Goal: Task Accomplishment & Management: Complete application form

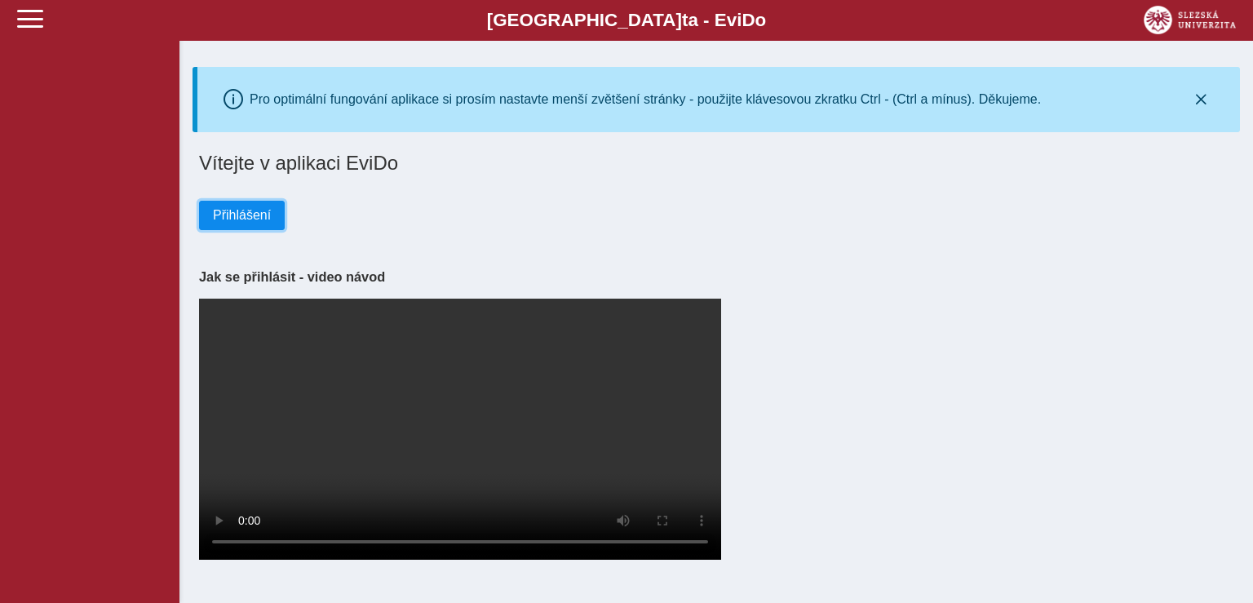
click at [255, 213] on span "Přihlášení" at bounding box center [242, 215] width 58 height 15
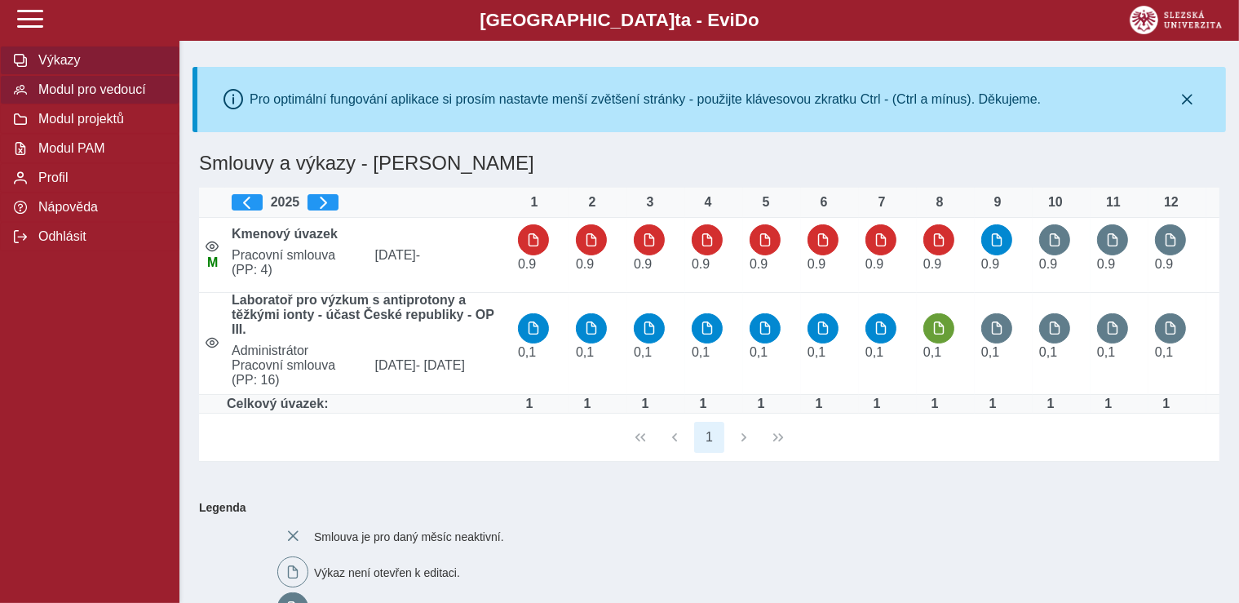
click at [100, 104] on button "Modul pro vedoucí" at bounding box center [89, 89] width 179 height 29
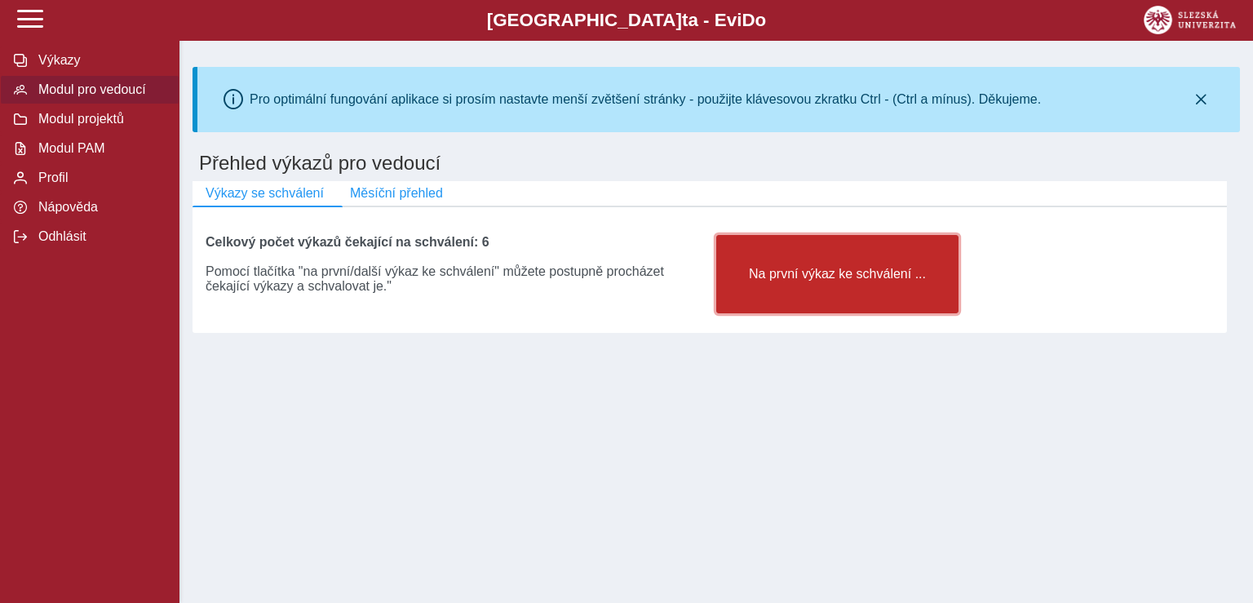
click at [800, 281] on span "Na první výkaz ke schválení ..." at bounding box center [837, 274] width 215 height 15
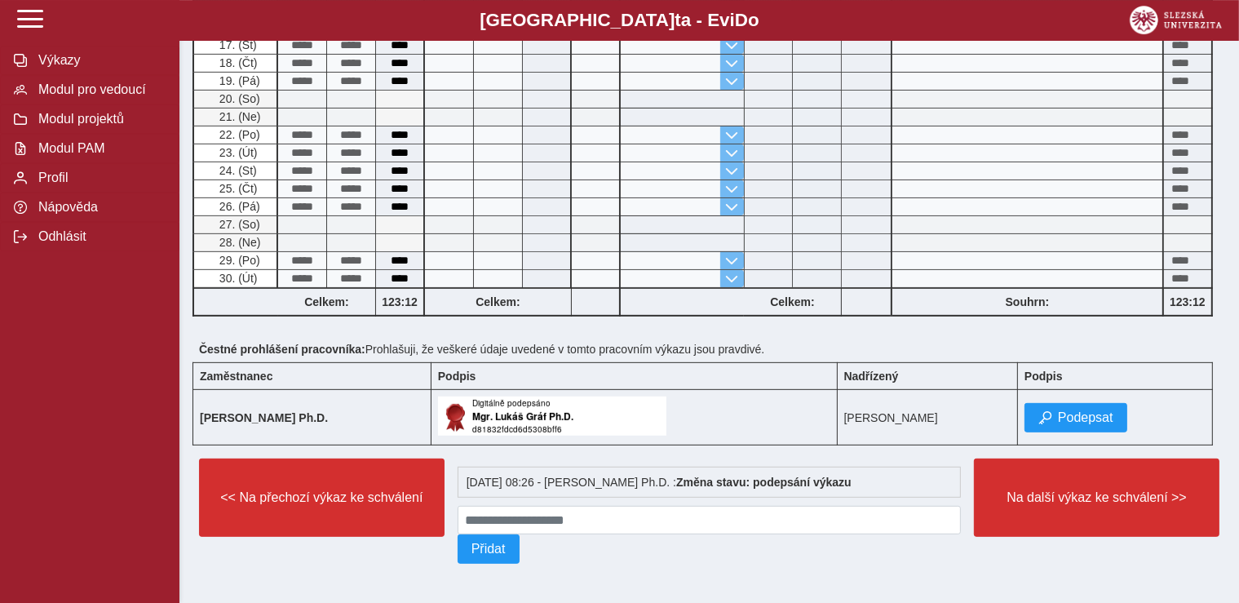
scroll to position [643, 0]
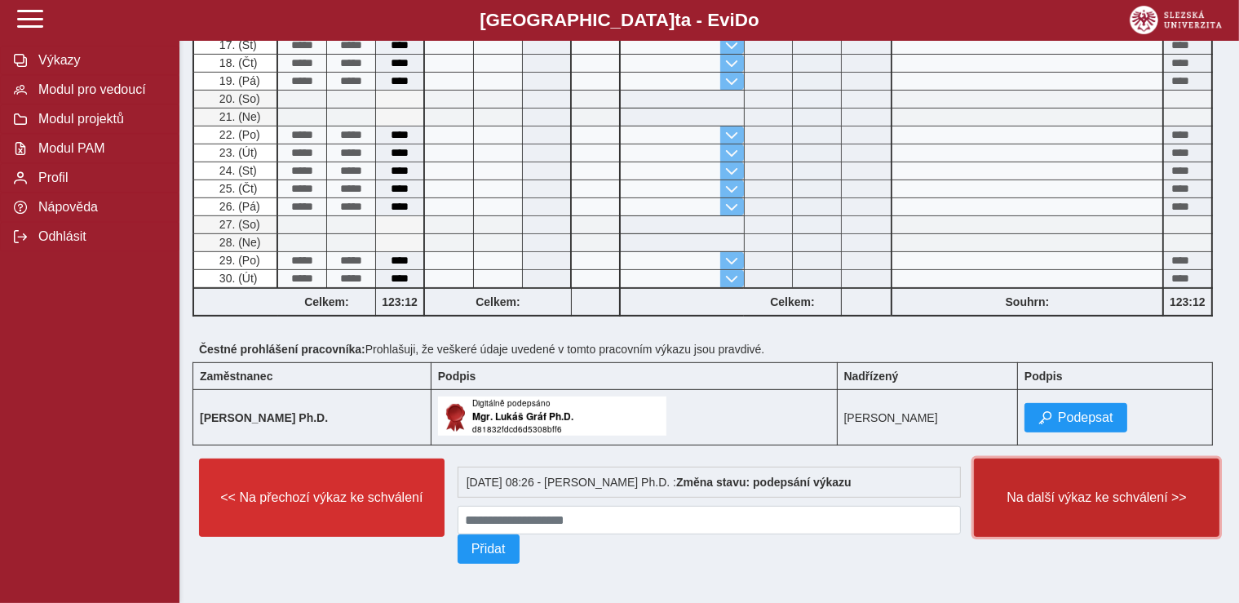
click at [1095, 497] on span "Na další výkaz ke schválení >>" at bounding box center [1097, 497] width 218 height 15
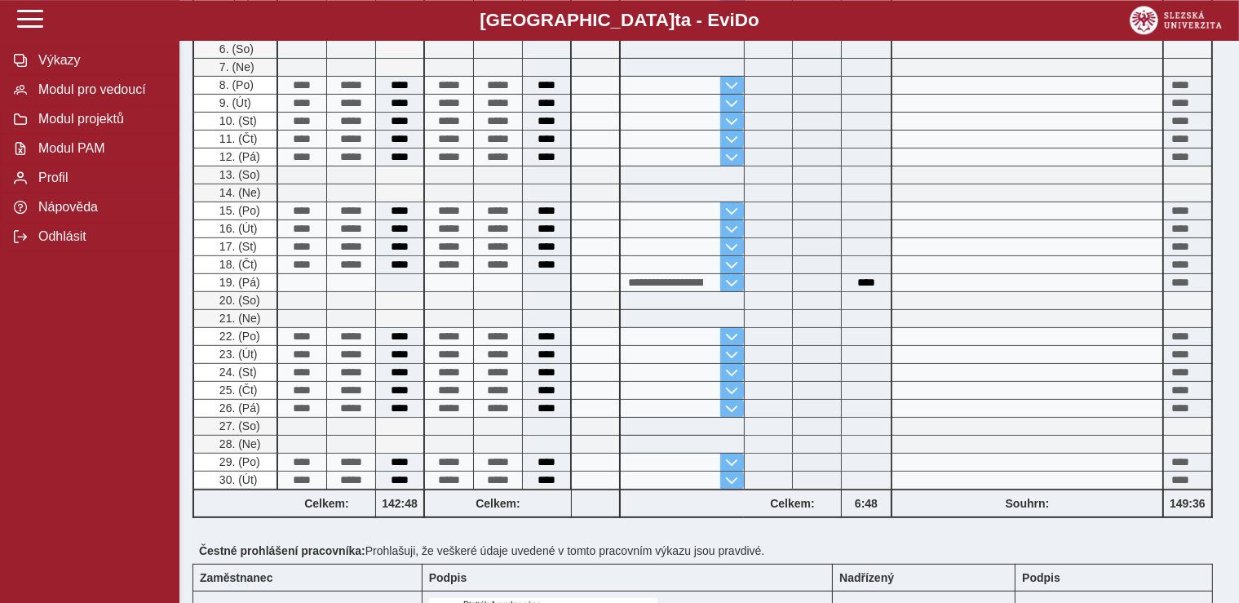
scroll to position [689, 0]
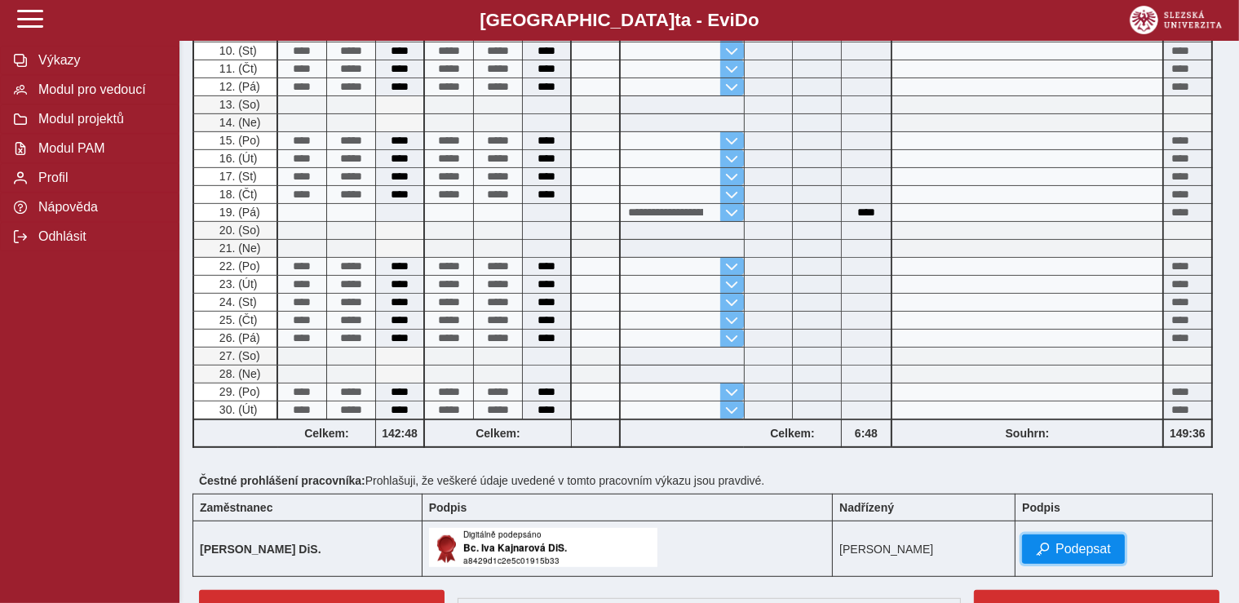
click at [1039, 537] on button "Podepsat" at bounding box center [1073, 548] width 103 height 29
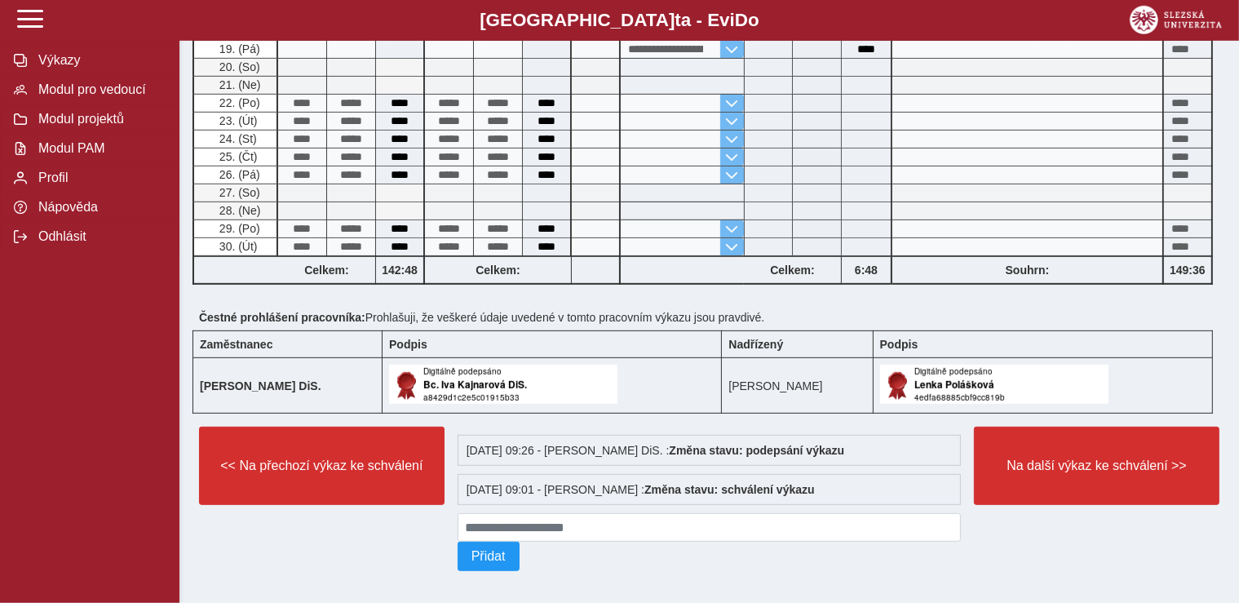
scroll to position [865, 0]
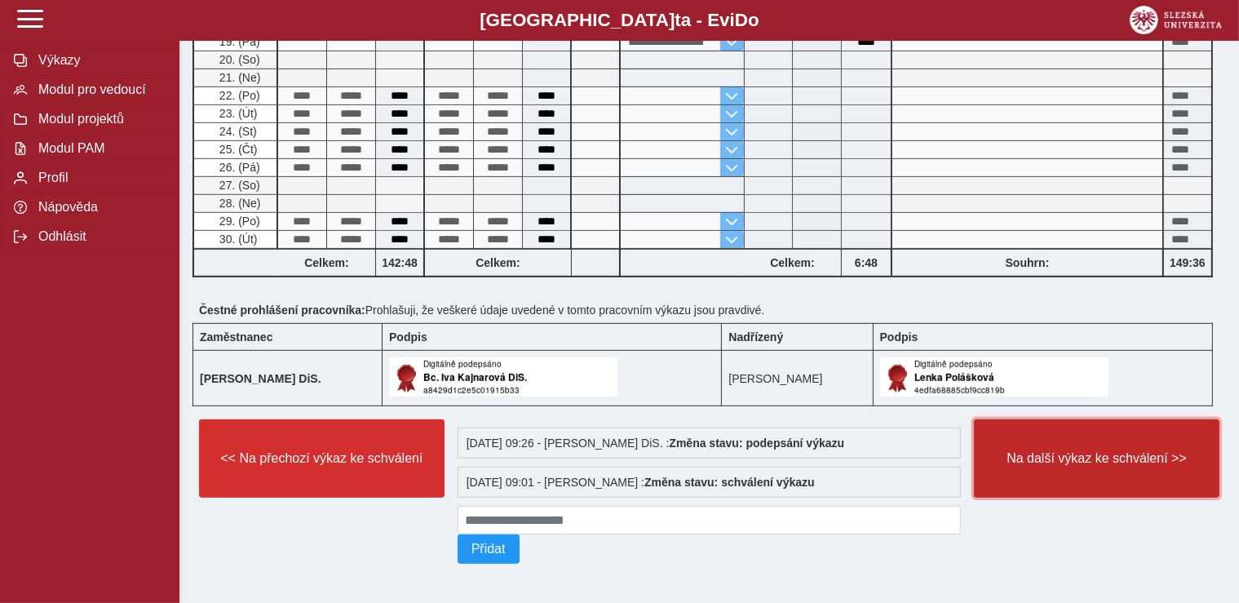
click at [1061, 432] on button "Na další výkaz ke schválení >>" at bounding box center [1097, 458] width 246 height 78
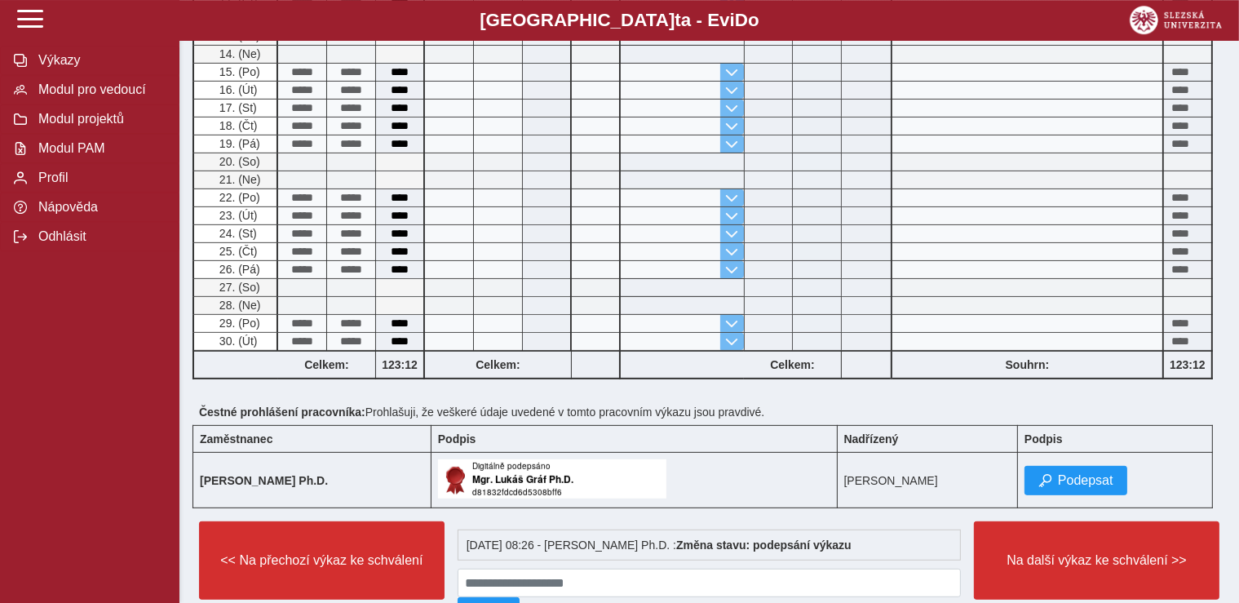
scroll to position [643, 0]
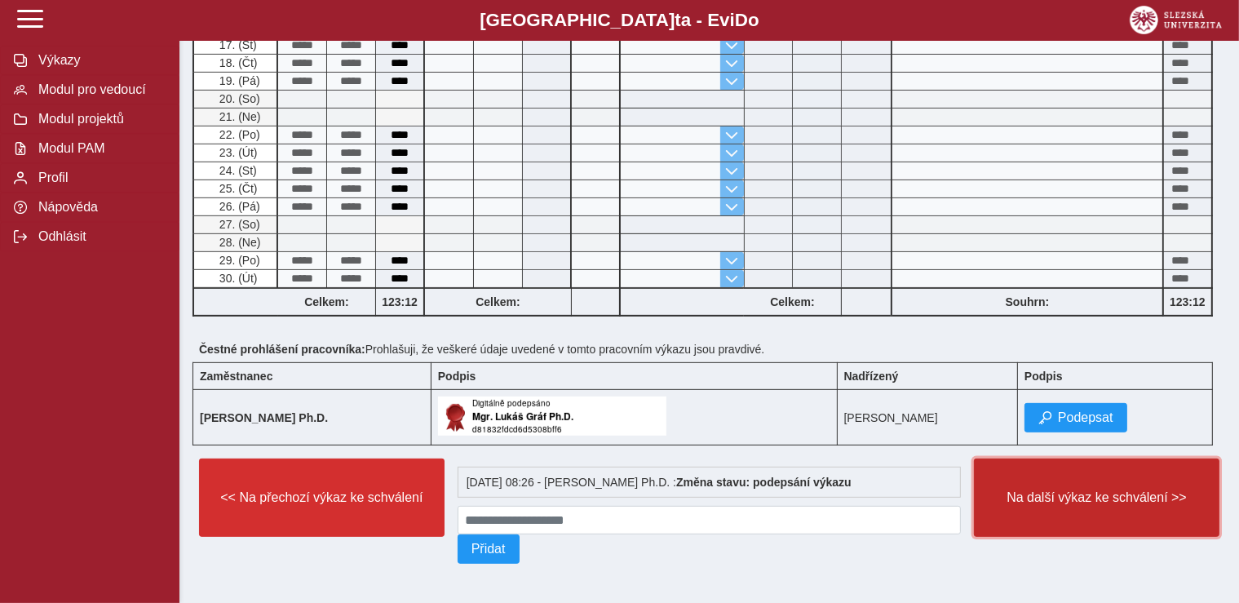
click at [1056, 490] on span "Na další výkaz ke schválení >>" at bounding box center [1097, 497] width 218 height 15
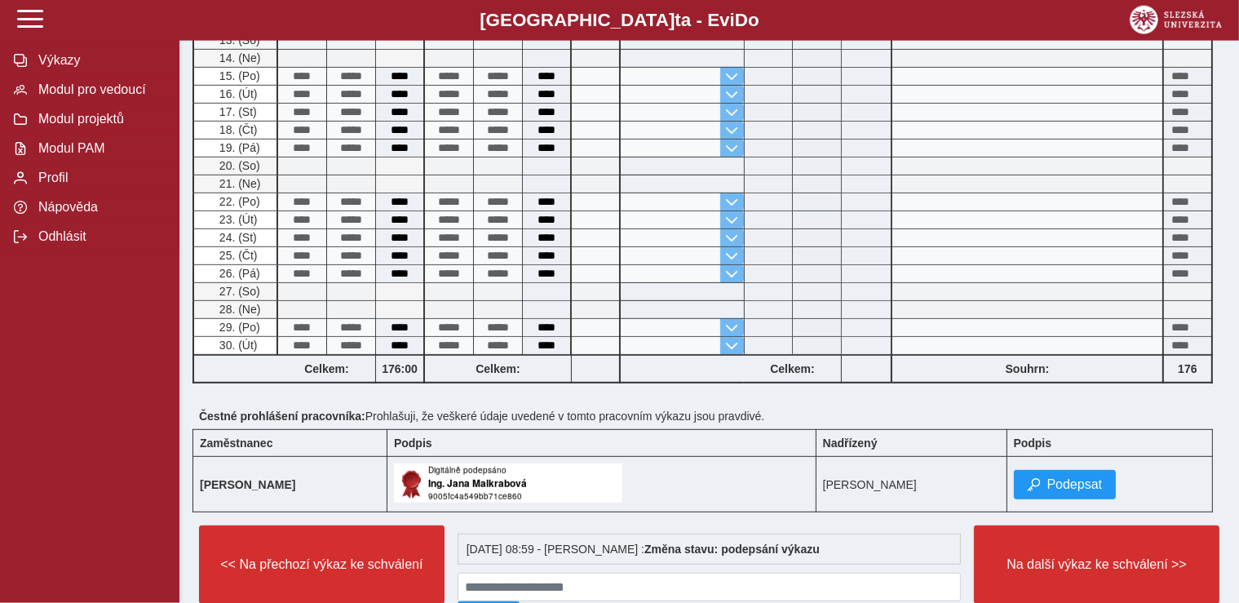
scroll to position [775, 0]
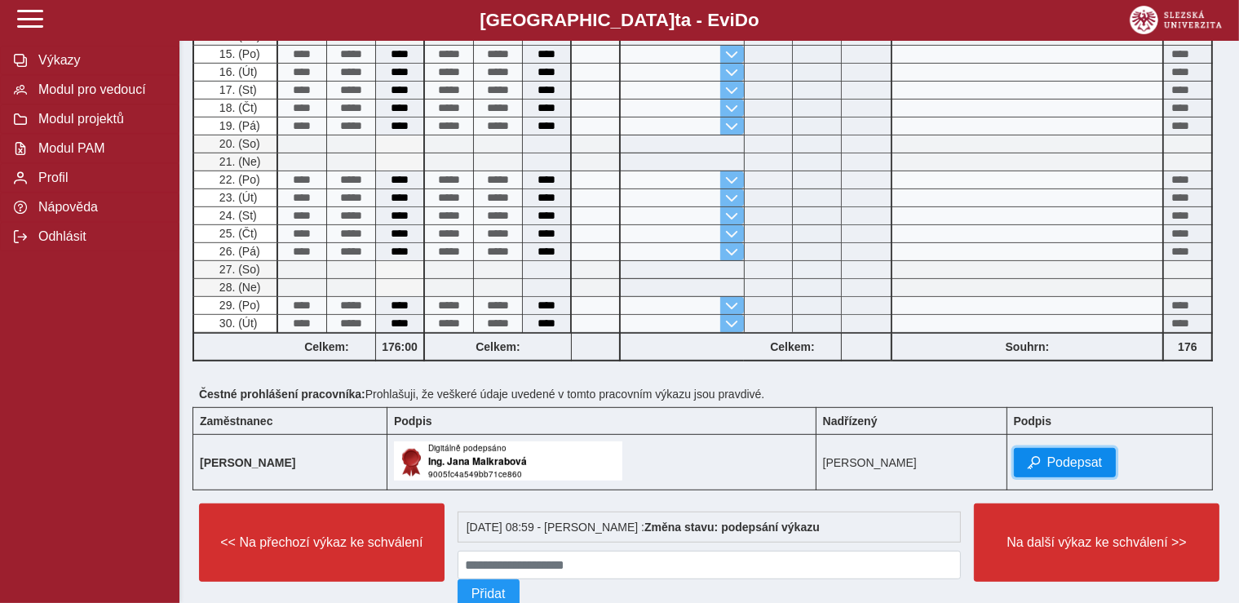
click at [1087, 468] on span "Podepsat" at bounding box center [1074, 462] width 55 height 15
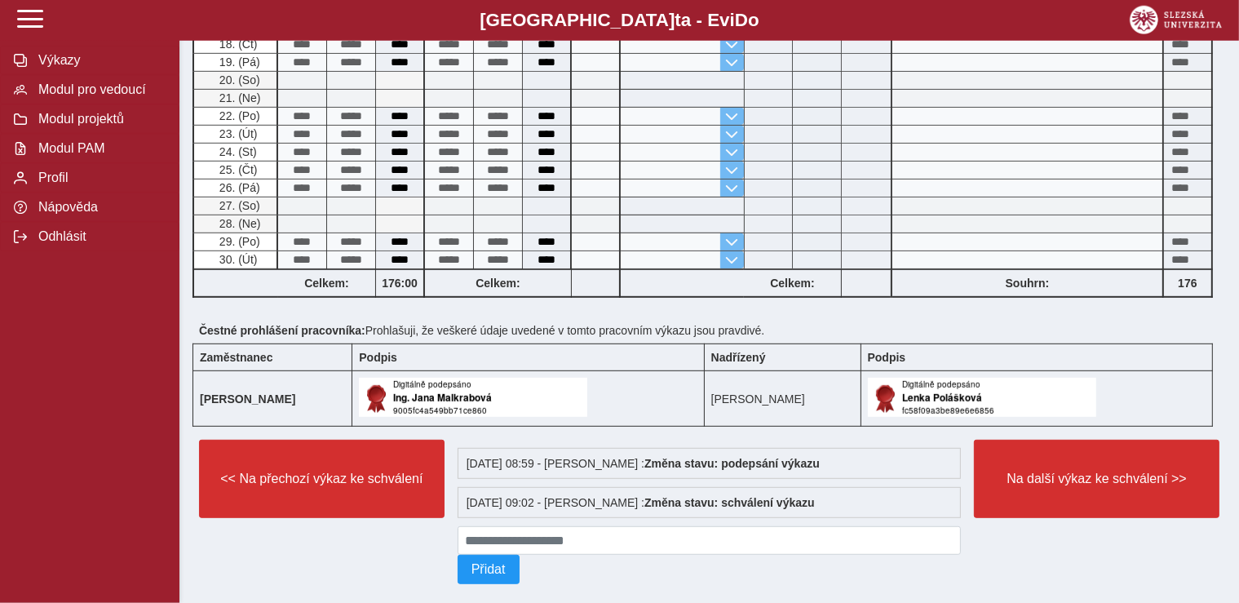
scroll to position [865, 0]
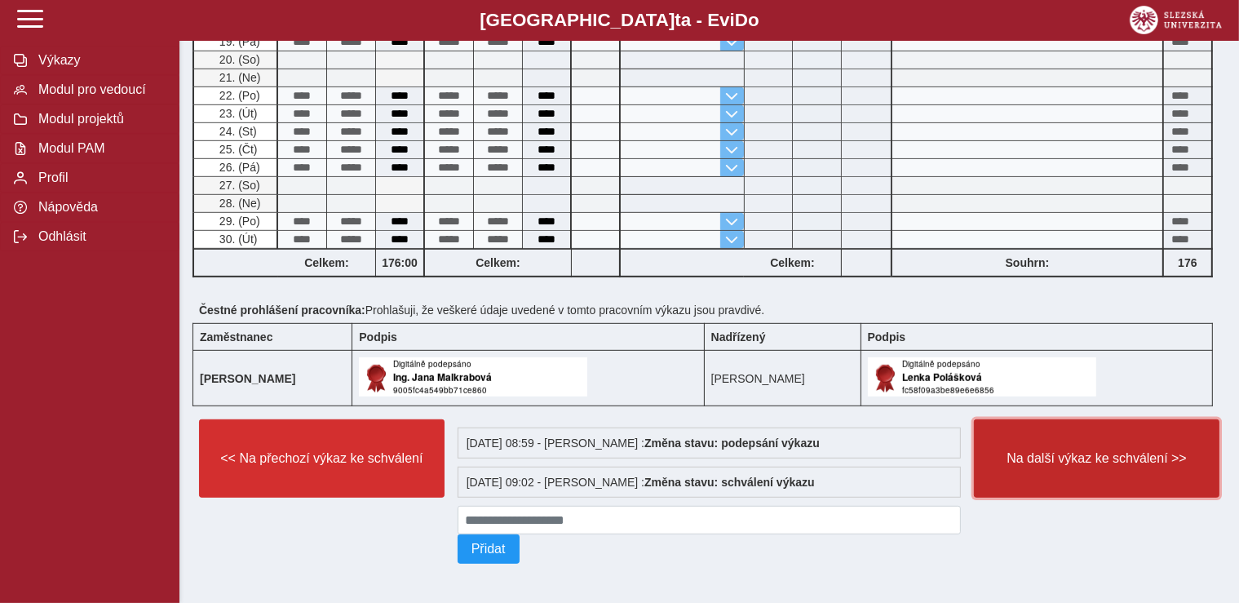
click at [1082, 453] on span "Na další výkaz ke schválení >>" at bounding box center [1097, 458] width 218 height 15
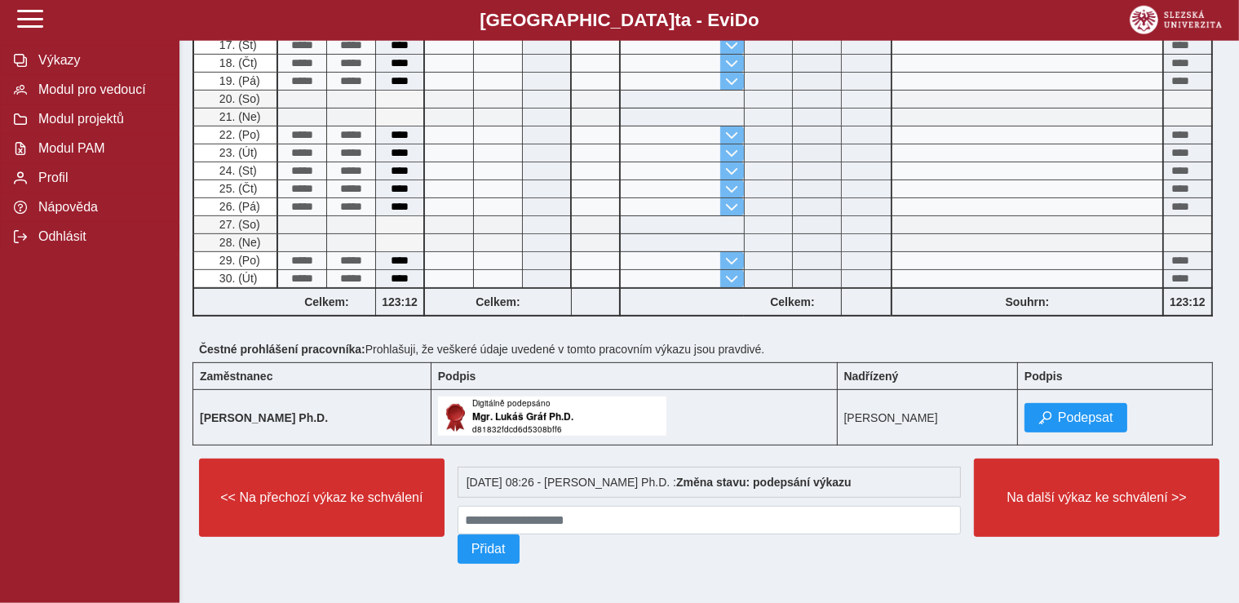
scroll to position [643, 0]
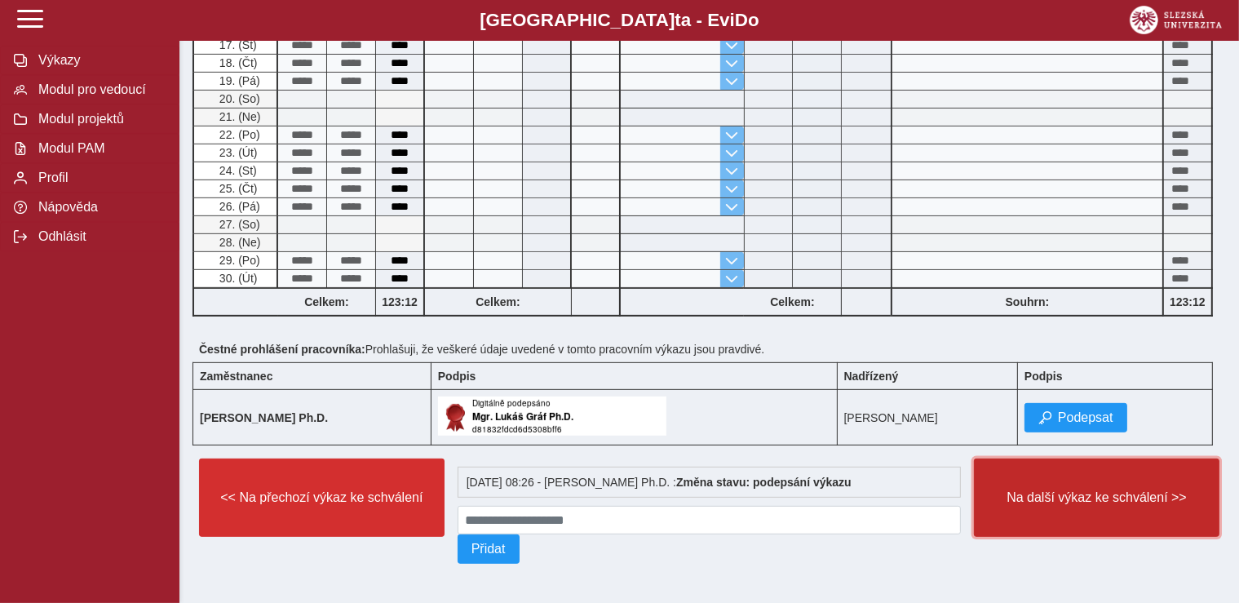
click at [1066, 477] on button "Na další výkaz ke schválení >>" at bounding box center [1097, 497] width 246 height 78
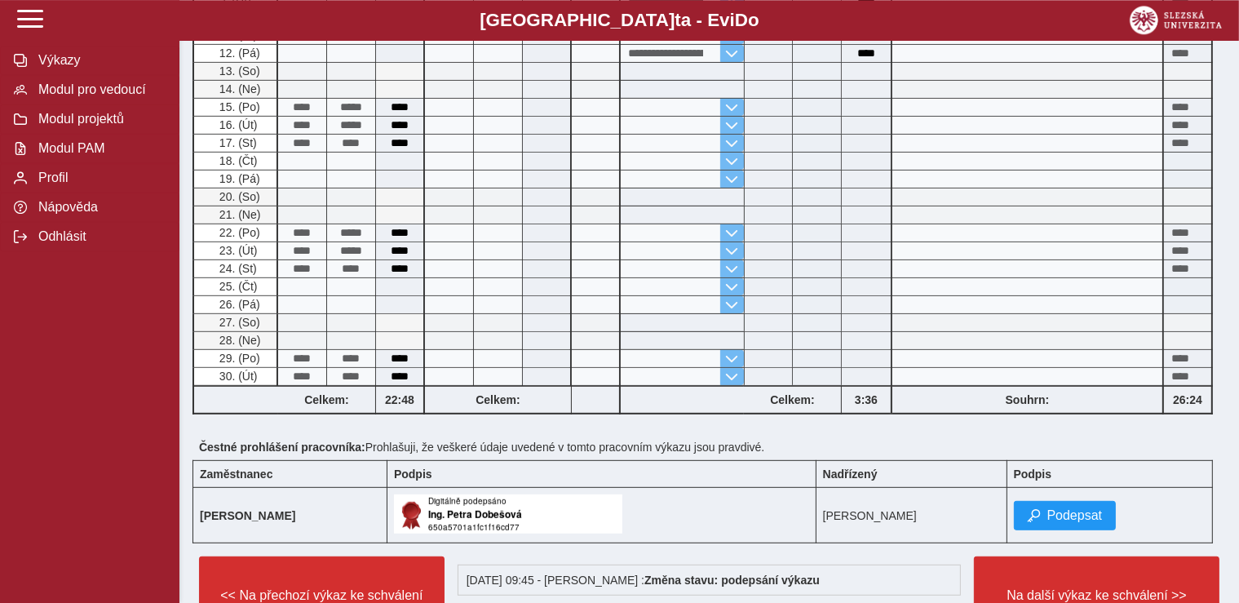
scroll to position [732, 0]
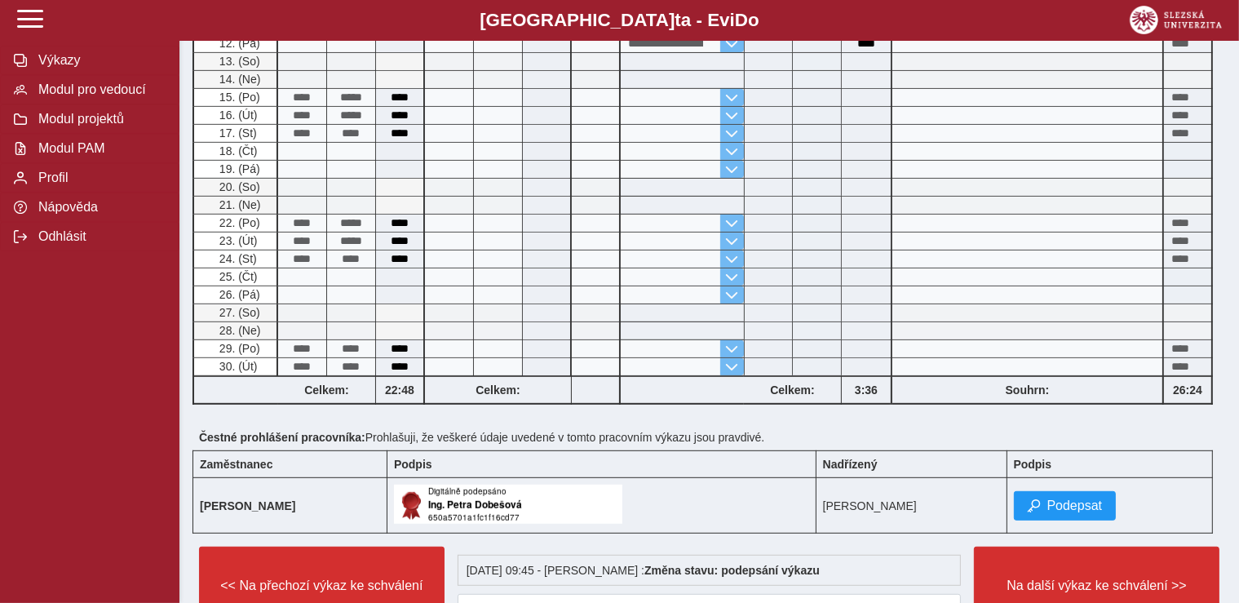
click at [703, 416] on div at bounding box center [710, 417] width 1034 height 13
drag, startPoint x: 1243, startPoint y: 332, endPoint x: 1245, endPoint y: 263, distance: 69.4
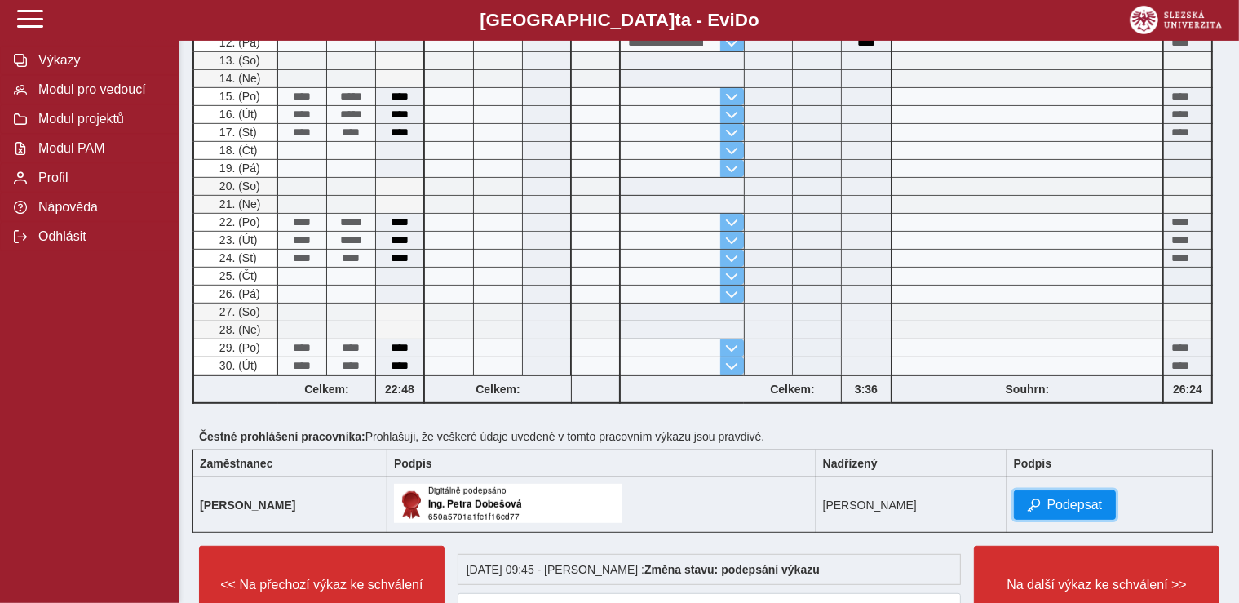
click at [1074, 504] on span "Podepsat" at bounding box center [1074, 505] width 55 height 15
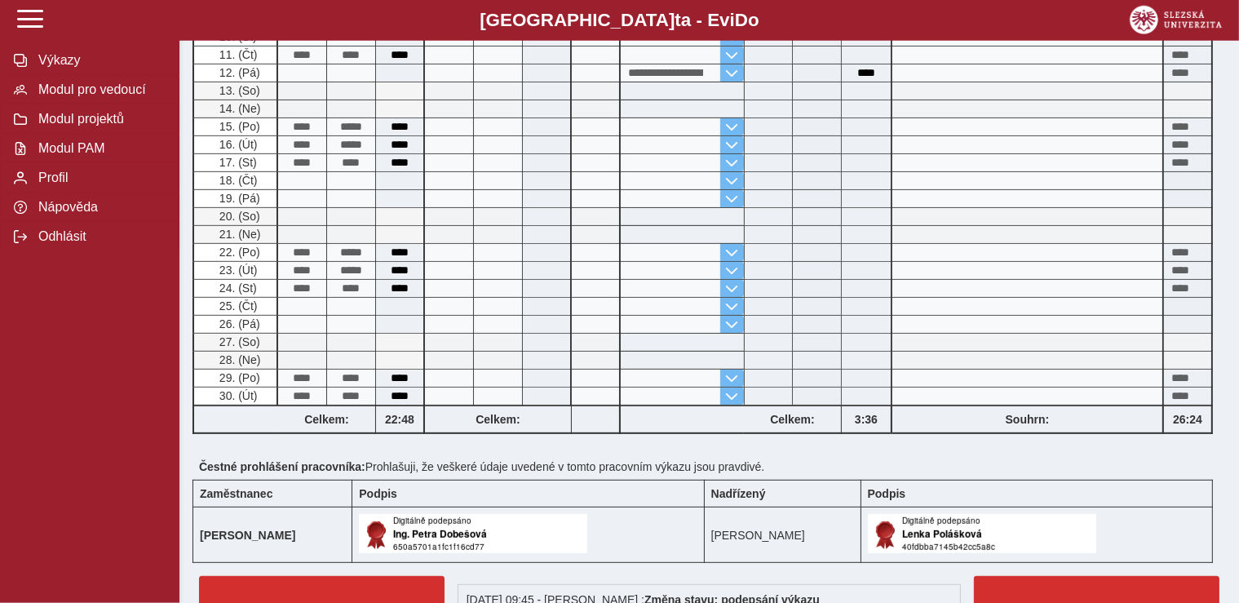
scroll to position [705, 0]
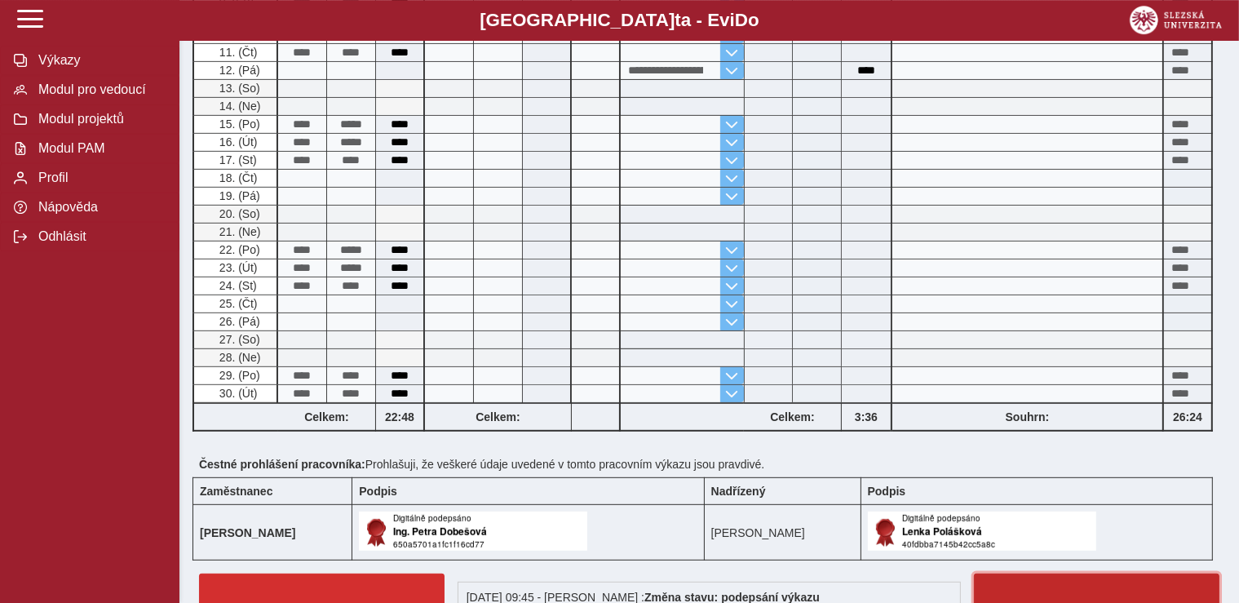
click at [1039, 582] on button "Na další výkaz ke schválení >>" at bounding box center [1097, 612] width 246 height 78
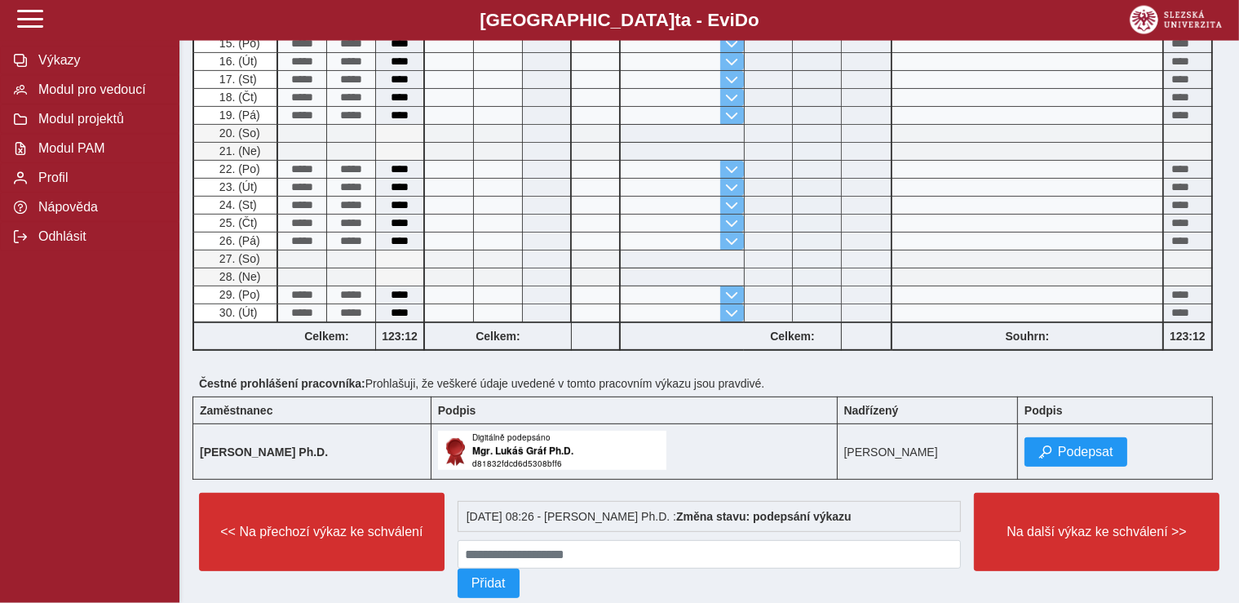
scroll to position [643, 0]
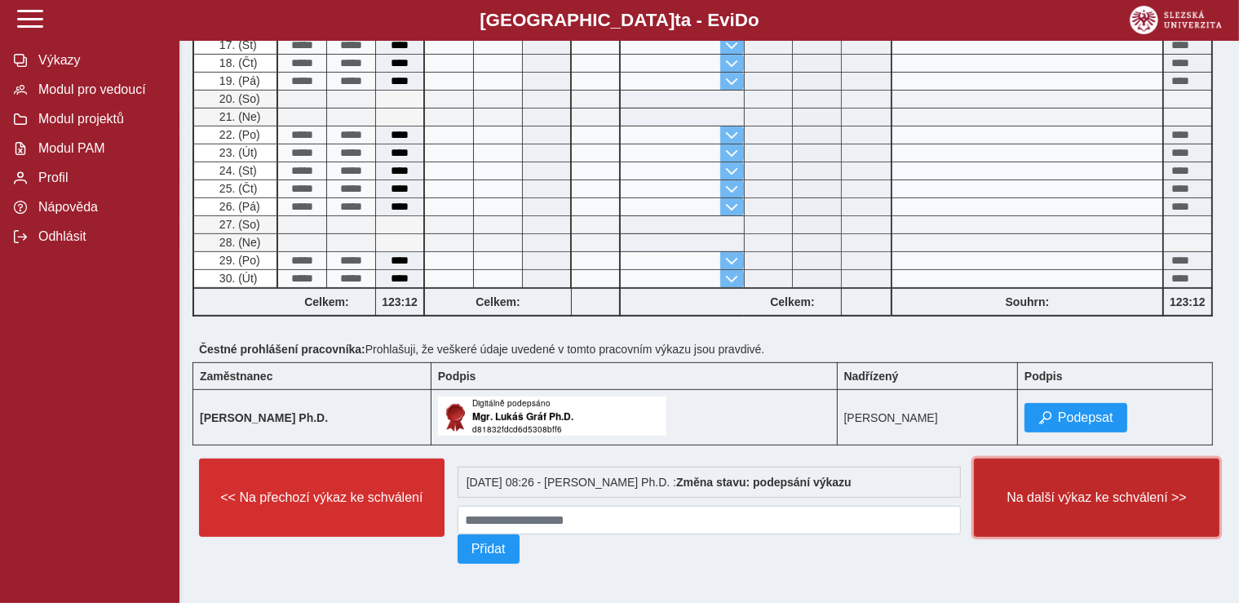
click at [1087, 478] on button "Na další výkaz ke schválení >>" at bounding box center [1097, 497] width 246 height 78
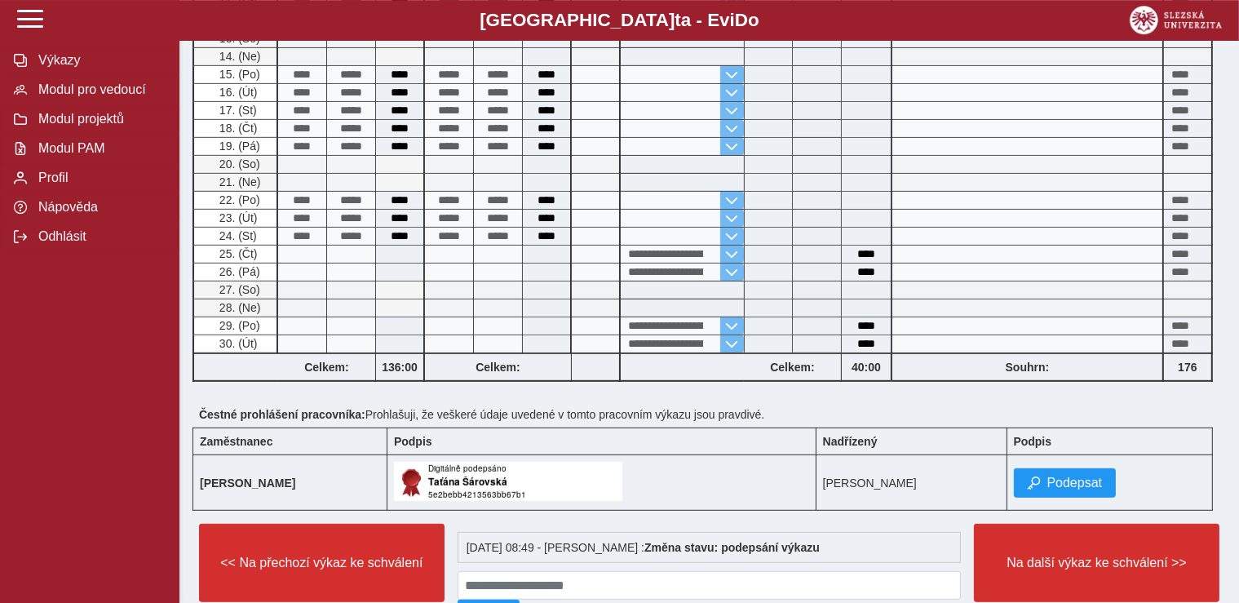
scroll to position [778, 0]
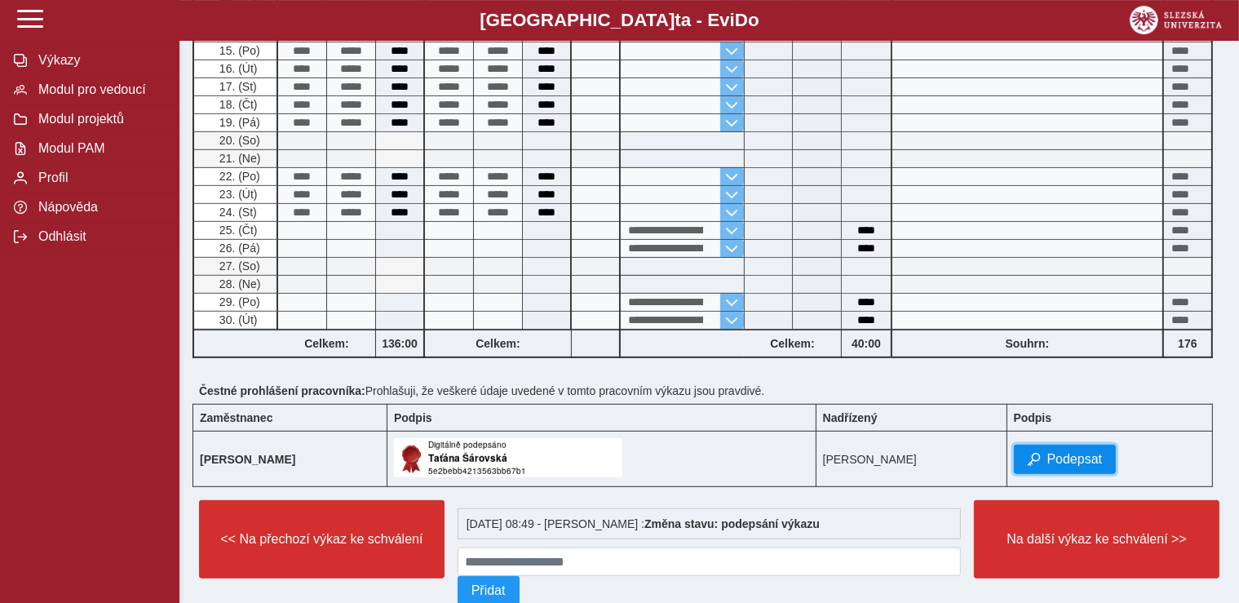
click at [1101, 458] on button "Podepsat" at bounding box center [1065, 459] width 103 height 29
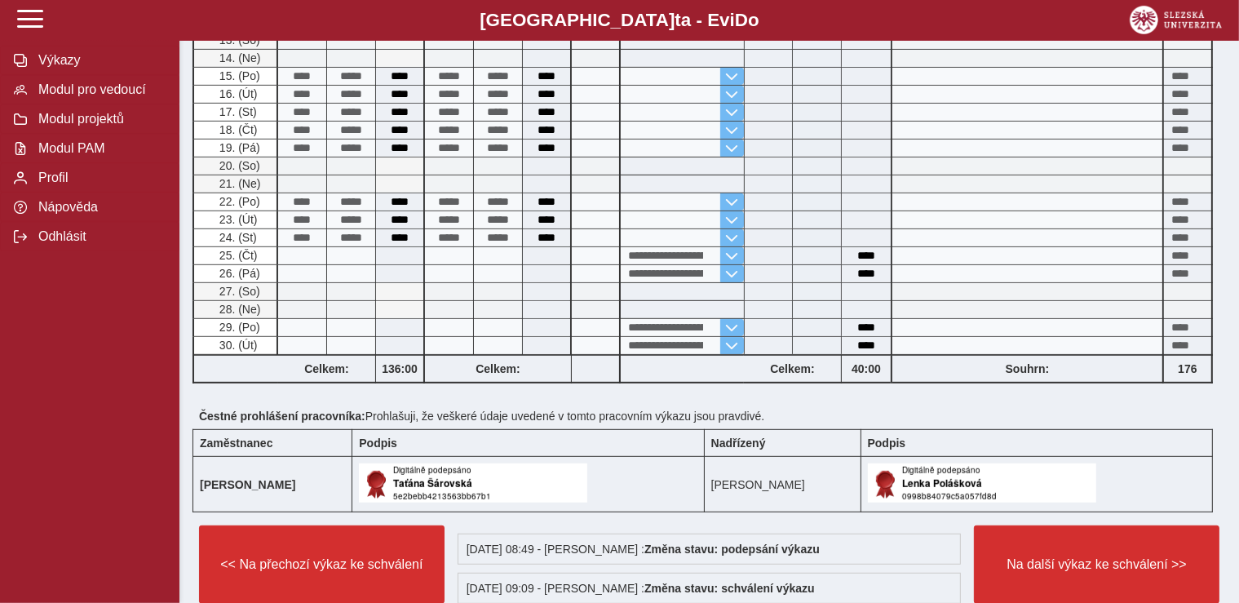
scroll to position [811, 0]
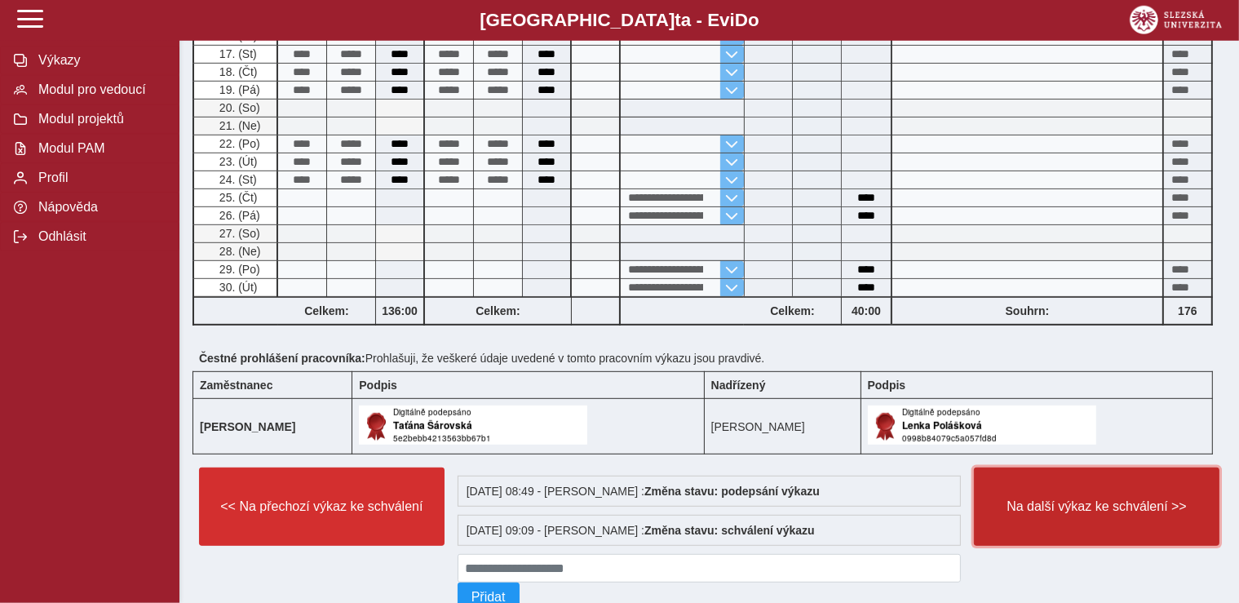
click at [1076, 493] on button "Na další výkaz ke schválení >>" at bounding box center [1097, 506] width 246 height 78
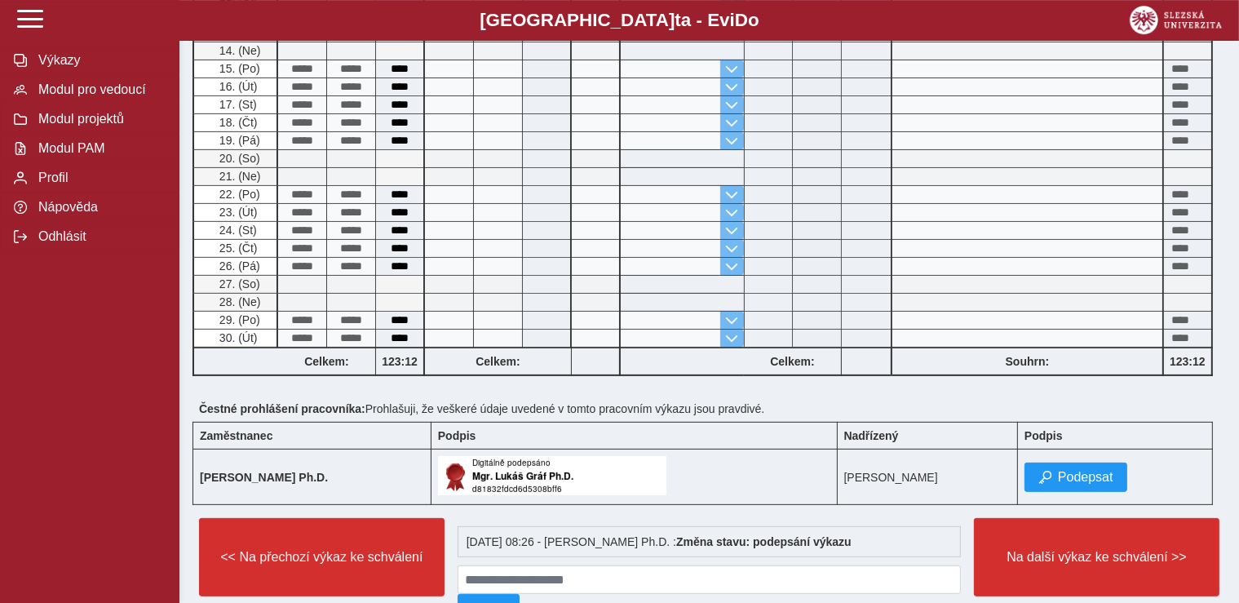
scroll to position [643, 0]
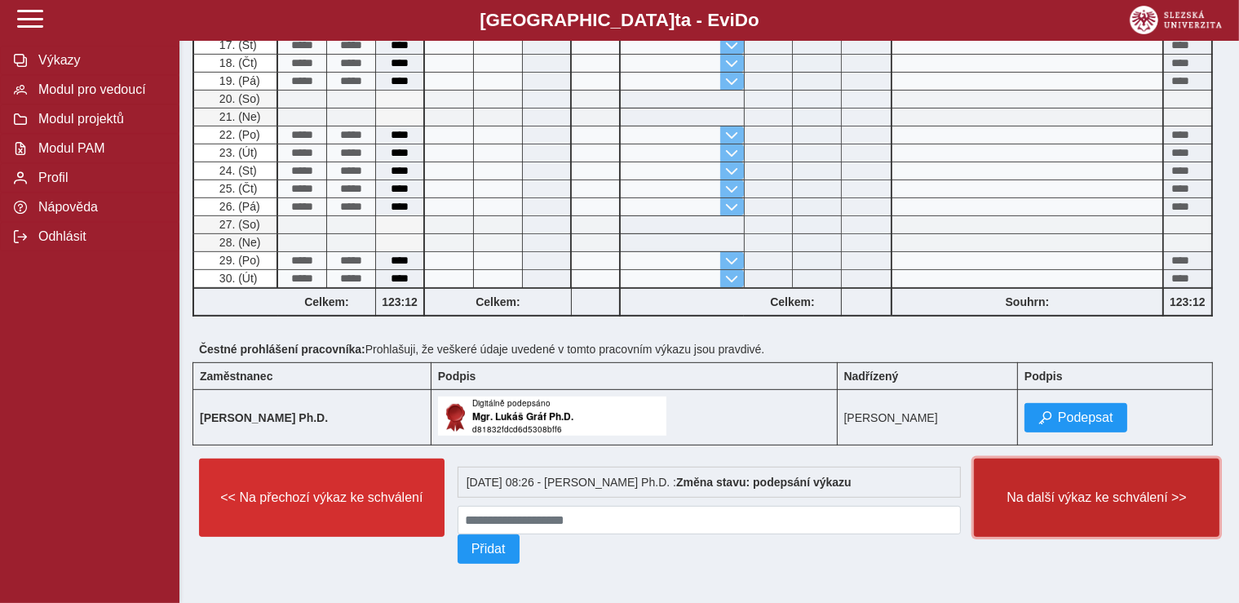
click at [1071, 475] on button "Na další výkaz ke schválení >>" at bounding box center [1097, 497] width 246 height 78
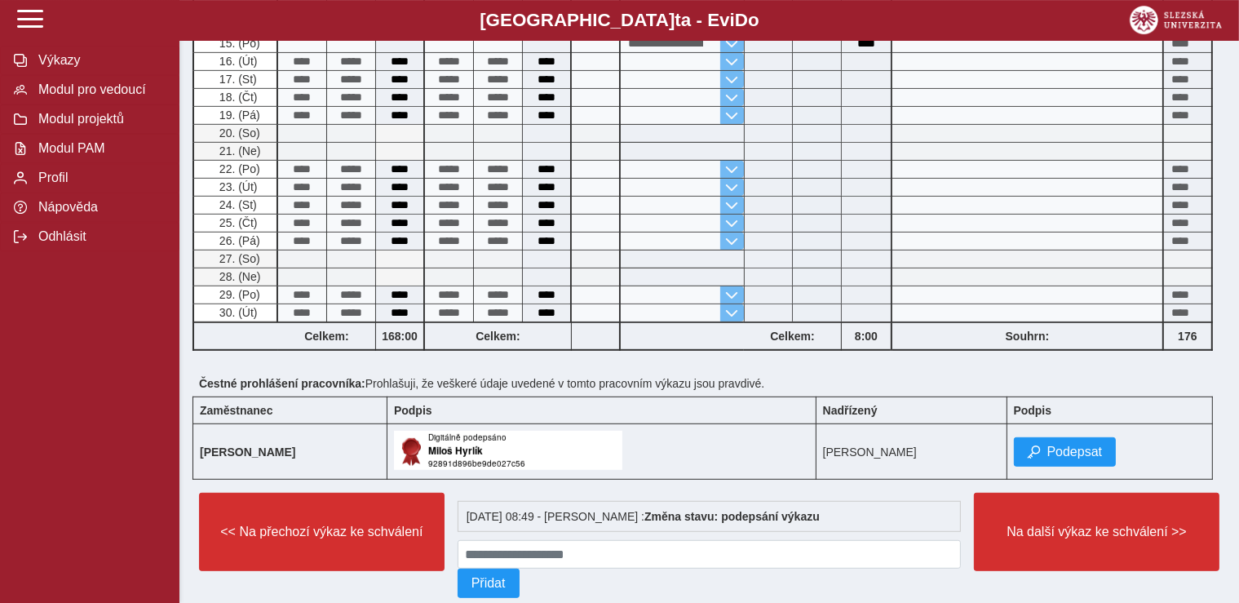
scroll to position [826, 0]
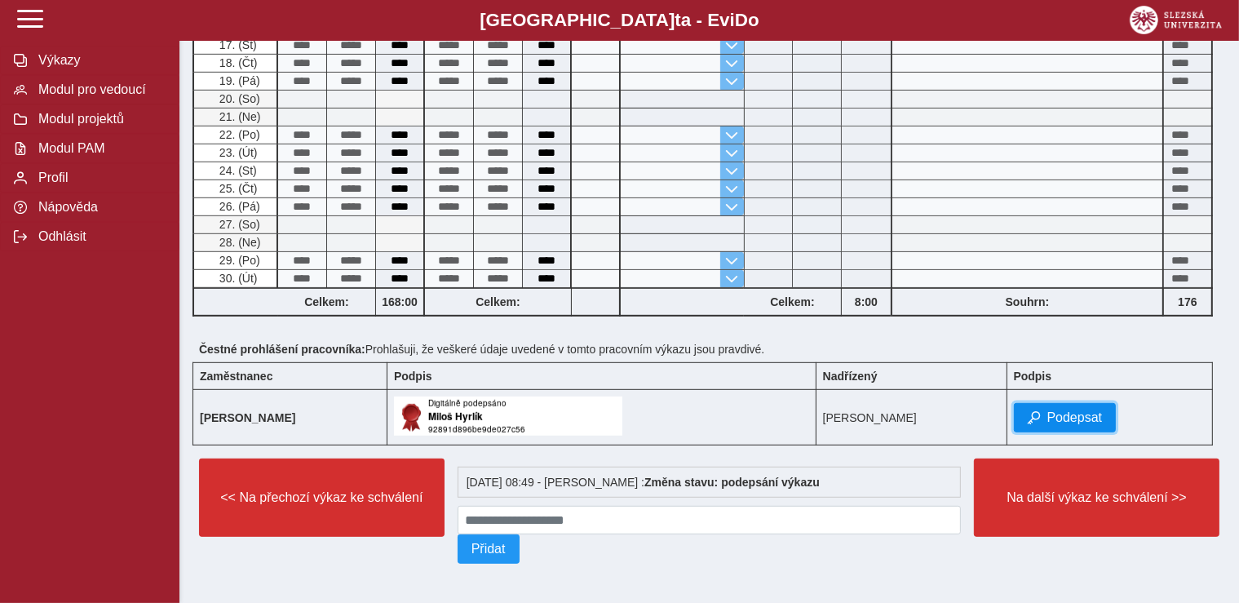
click at [1047, 410] on span "Podepsat" at bounding box center [1074, 417] width 55 height 15
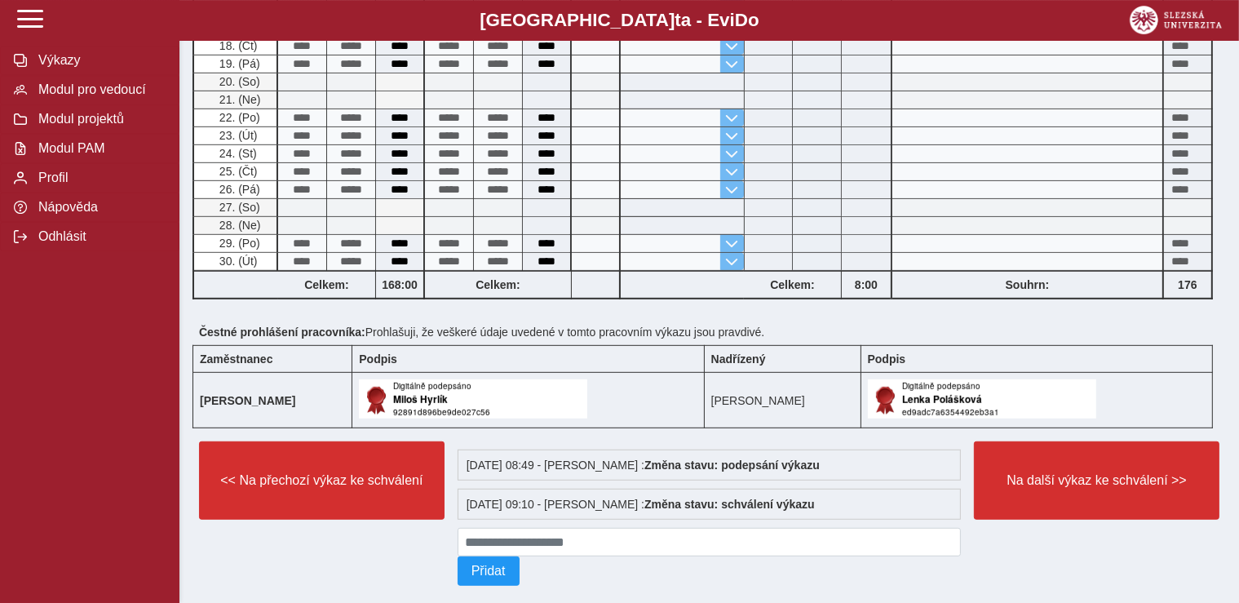
scroll to position [865, 0]
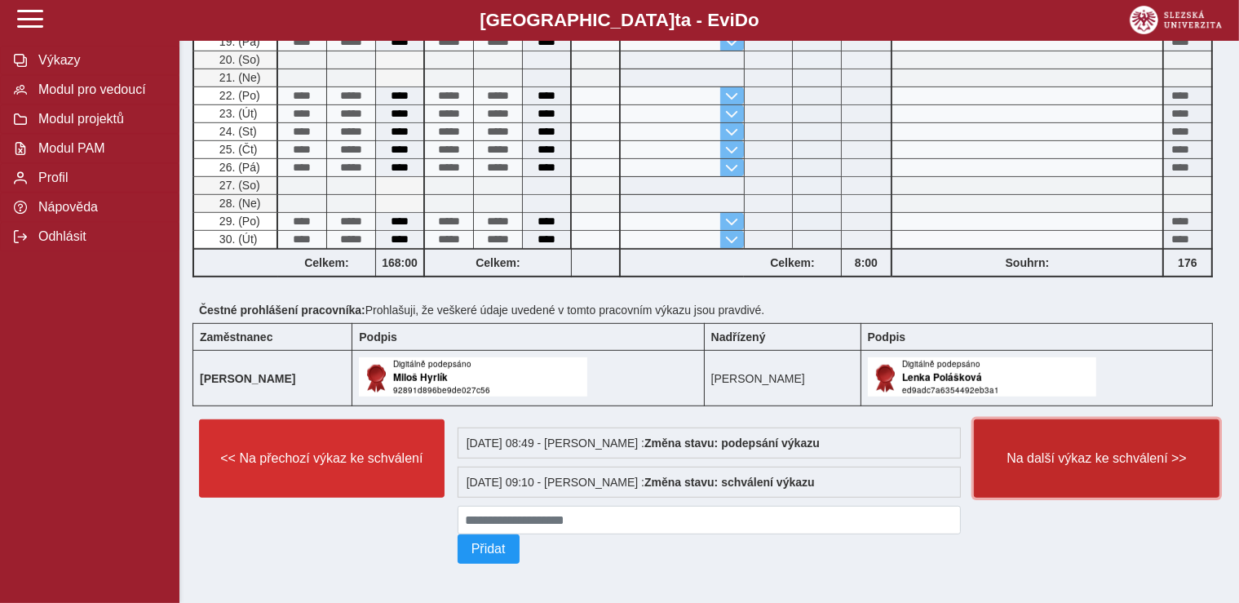
click at [1085, 468] on button "Na další výkaz ke schválení >>" at bounding box center [1097, 458] width 246 height 78
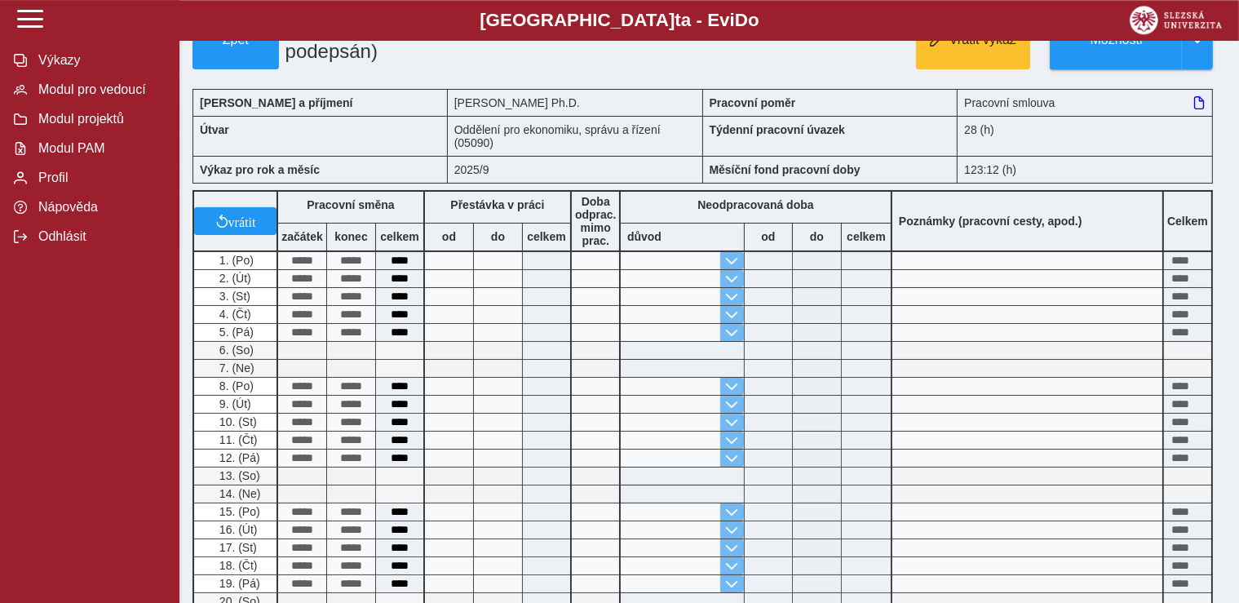
scroll to position [82, 0]
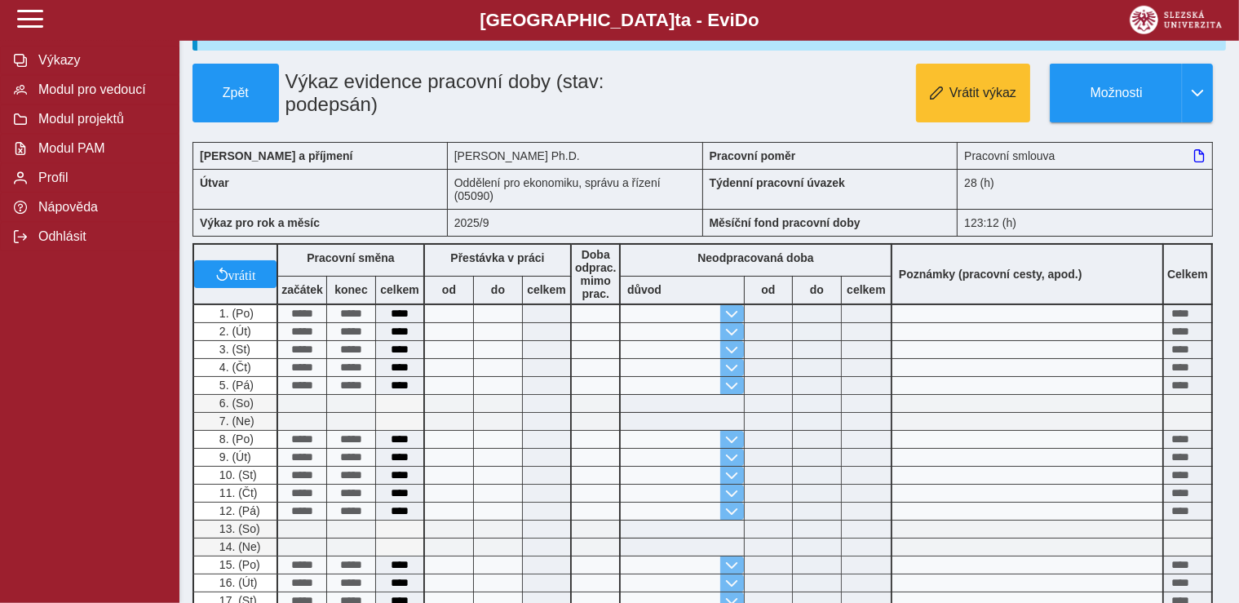
drag, startPoint x: 1247, startPoint y: 405, endPoint x: 1218, endPoint y: 125, distance: 281.4
click at [1218, 128] on div "Zpět Výkaz evidence pracovní doby (stav: podepsán) Vrátit výkaz Možnosti Jméno …" at bounding box center [710, 601] width 1034 height 1075
click at [108, 97] on span "Modul pro vedoucí" at bounding box center [99, 89] width 132 height 15
